Goal: Check status: Check status

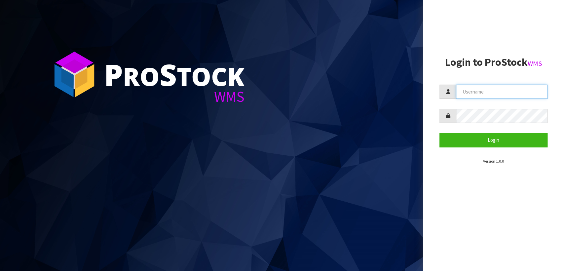
type input "[PERSON_NAME][EMAIL_ADDRESS][DOMAIN_NAME]"
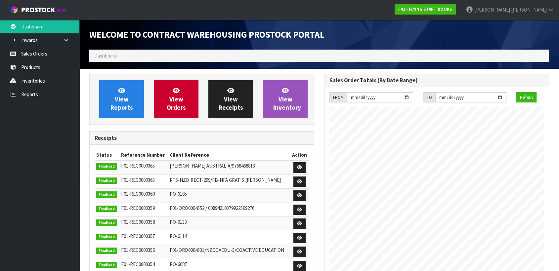
scroll to position [366, 234]
click at [30, 56] on link "Sales Orders" at bounding box center [39, 54] width 79 height 14
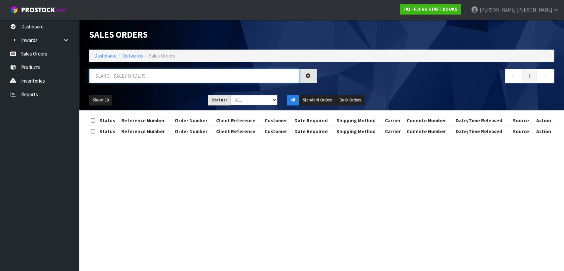
click at [144, 77] on input "text" at bounding box center [194, 76] width 211 height 14
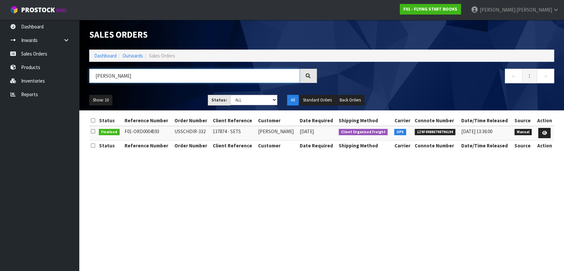
type input "[PERSON_NAME]"
click at [133, 77] on input "[PERSON_NAME]" at bounding box center [194, 76] width 211 height 14
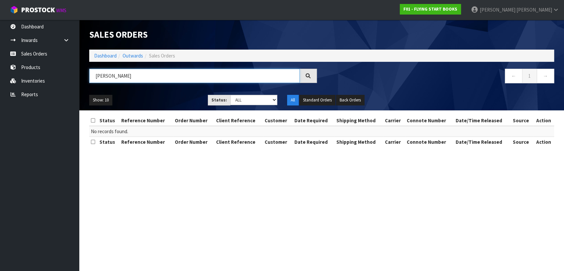
type input "[PERSON_NAME]"
click at [145, 73] on input "[PERSON_NAME]" at bounding box center [194, 76] width 211 height 14
paste input "137892"
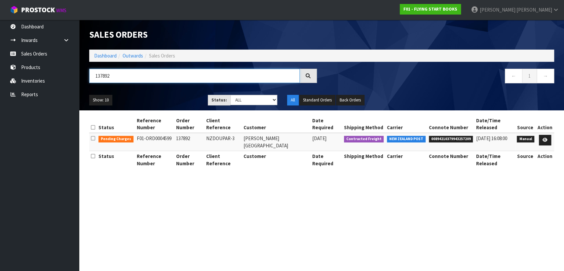
type input "137892"
click at [141, 76] on input "137892" at bounding box center [194, 76] width 211 height 14
type input "o"
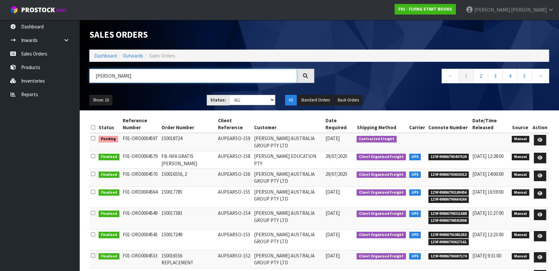
type input "[PERSON_NAME]"
